Goal: Task Accomplishment & Management: Complete application form

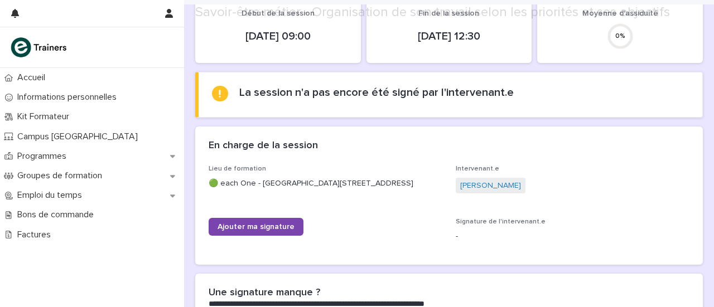
scroll to position [229, 0]
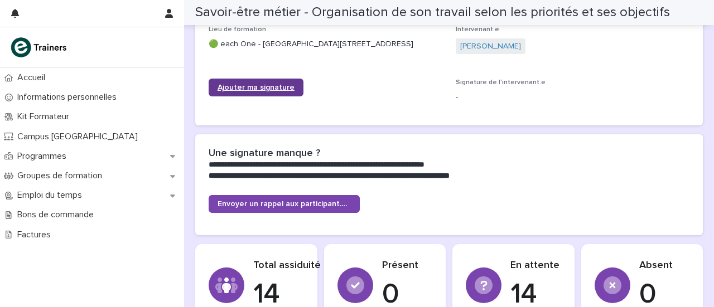
click at [255, 91] on span "Ajouter ma signature" at bounding box center [255, 88] width 77 height 8
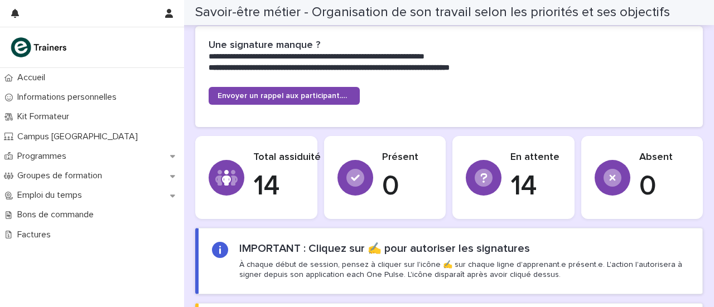
scroll to position [330, 0]
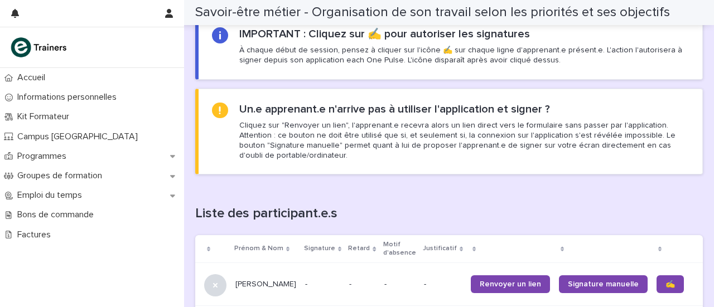
scroll to position [722, 0]
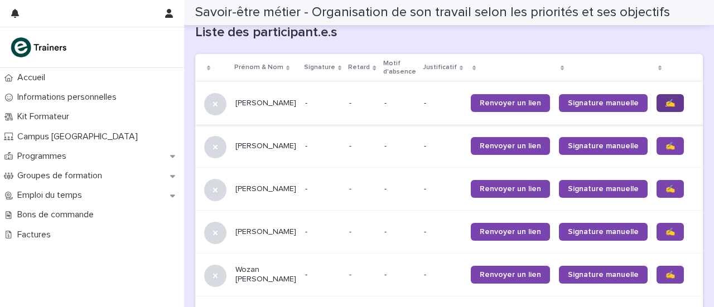
click at [656, 106] on link "✍️" at bounding box center [669, 103] width 27 height 18
click at [665, 148] on span "✍️" at bounding box center [669, 146] width 9 height 8
click at [665, 192] on span "✍️" at bounding box center [669, 189] width 9 height 8
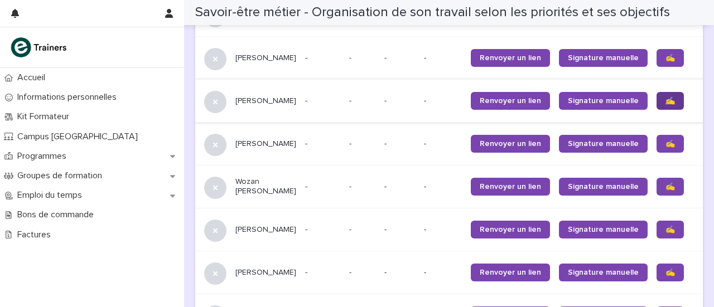
scroll to position [814, 0]
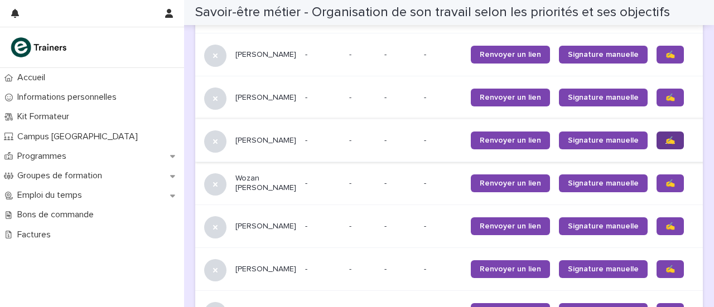
click at [665, 143] on span "✍️" at bounding box center [669, 141] width 9 height 8
click at [656, 187] on link "✍️" at bounding box center [669, 184] width 27 height 18
click at [665, 230] on span "✍️" at bounding box center [669, 226] width 9 height 8
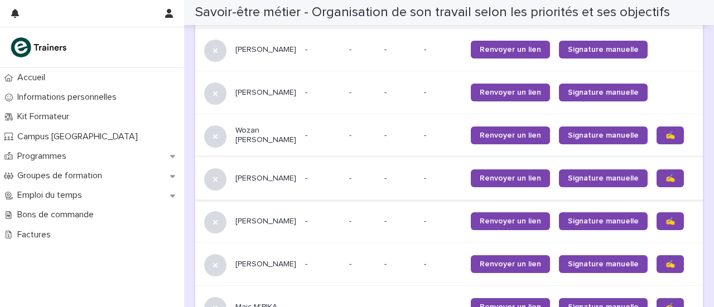
scroll to position [931, 0]
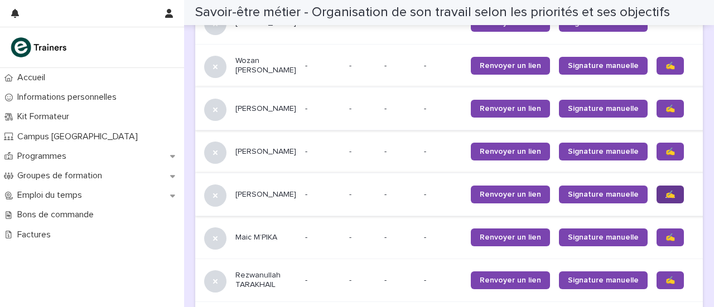
click at [656, 204] on link "✍️" at bounding box center [669, 195] width 27 height 18
click at [665, 241] on span "✍️" at bounding box center [669, 238] width 9 height 8
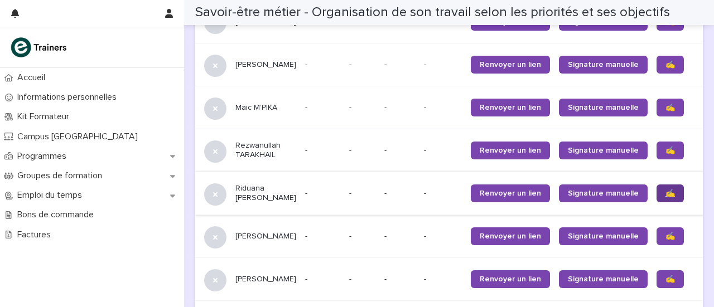
scroll to position [1062, 0]
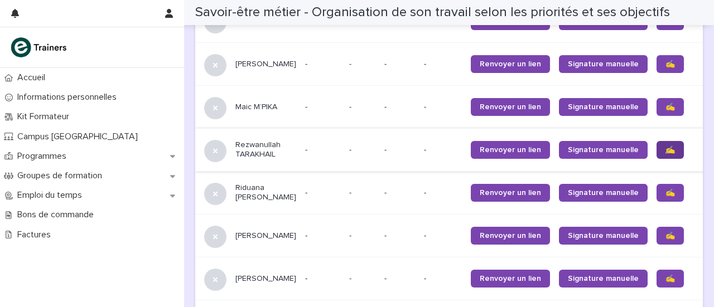
click at [665, 154] on span "✍️" at bounding box center [669, 150] width 9 height 8
click at [665, 197] on span "✍️" at bounding box center [669, 193] width 9 height 8
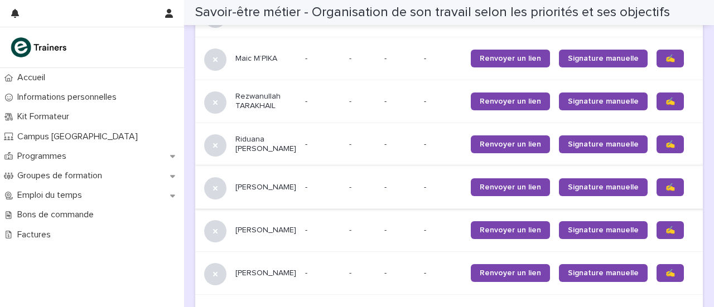
scroll to position [1129, 0]
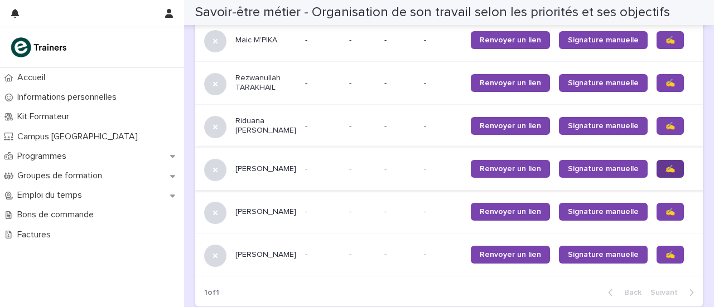
click at [665, 173] on span "✍️" at bounding box center [669, 169] width 9 height 8
click at [665, 216] on span "✍️" at bounding box center [669, 212] width 9 height 8
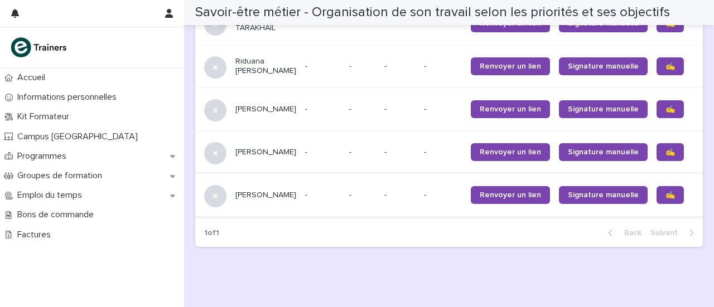
scroll to position [1189, 0]
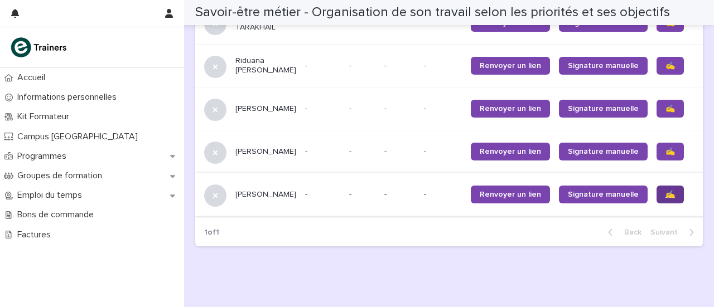
click at [656, 204] on link "✍️" at bounding box center [669, 195] width 27 height 18
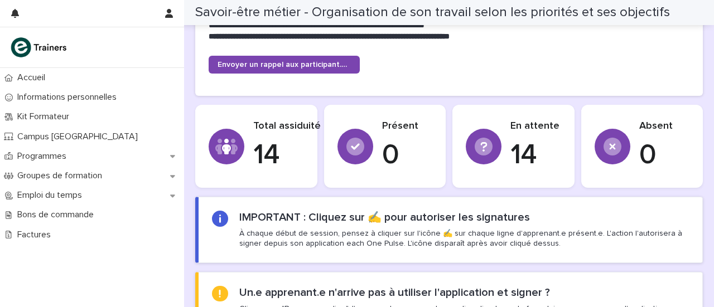
scroll to position [357, 0]
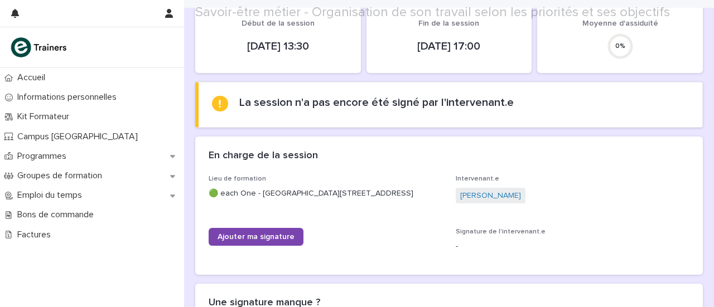
scroll to position [99, 0]
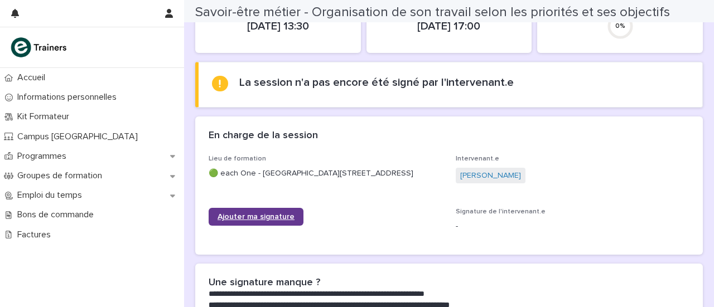
click at [251, 221] on span "Ajouter ma signature" at bounding box center [255, 217] width 77 height 8
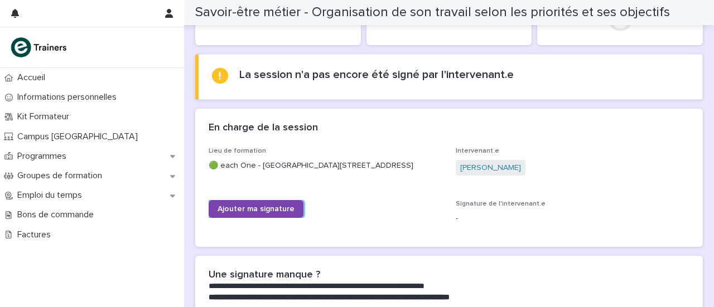
scroll to position [129, 0]
